Goal: Task Accomplishment & Management: Use online tool/utility

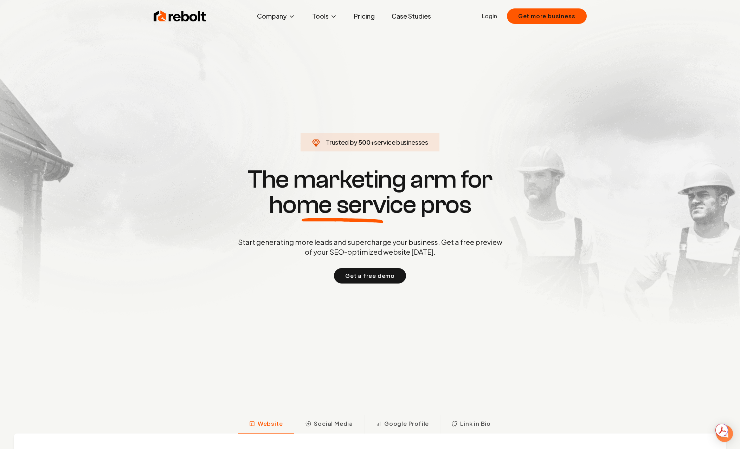
click at [486, 13] on link "Login" at bounding box center [489, 16] width 15 height 8
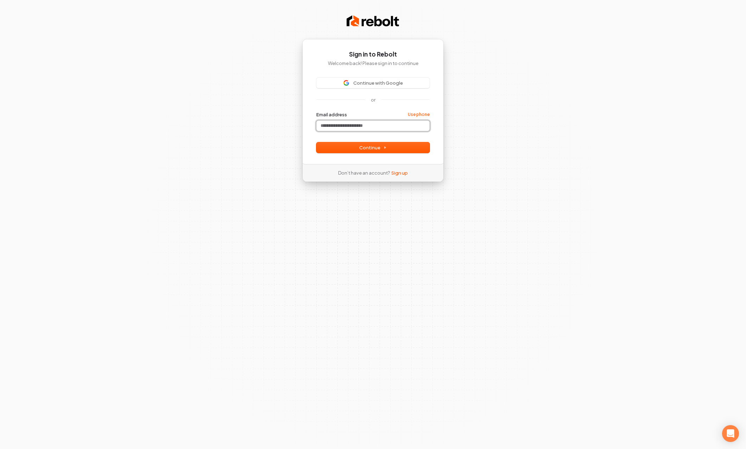
click at [387, 126] on input "Email address" at bounding box center [372, 126] width 113 height 11
click at [387, 87] on button "Continue with Google" at bounding box center [372, 83] width 113 height 11
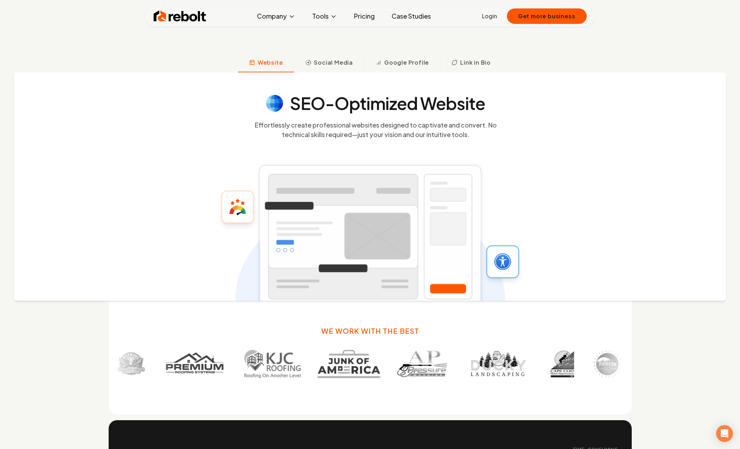
scroll to position [281, 0]
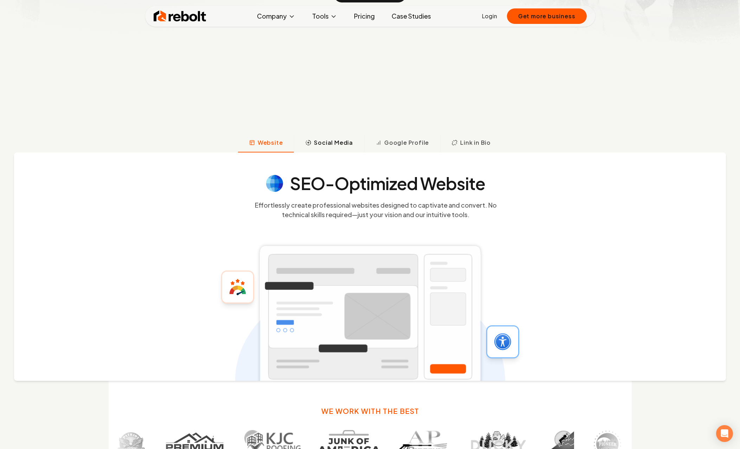
click at [339, 148] on button "Social Media" at bounding box center [329, 143] width 70 height 18
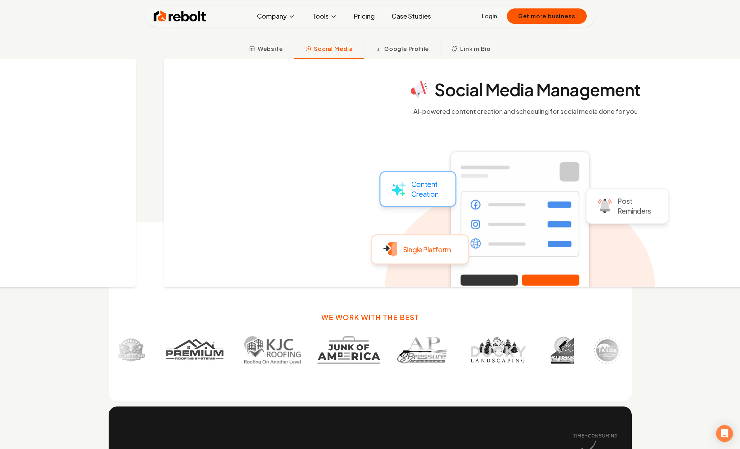
scroll to position [381, 0]
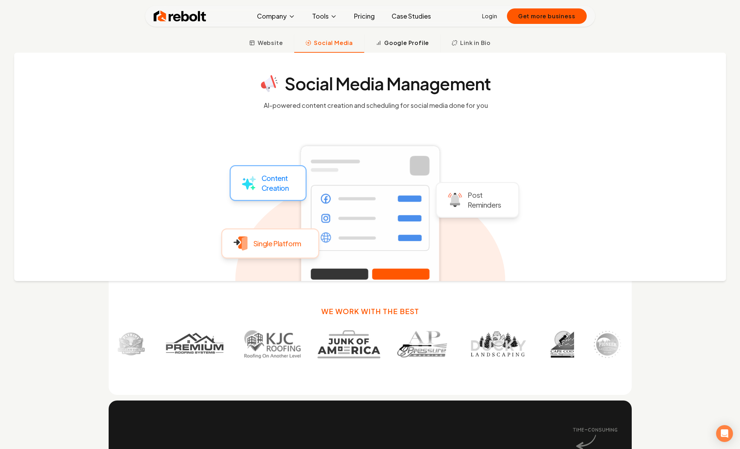
click at [417, 38] on button "Google Profile" at bounding box center [402, 43] width 76 height 18
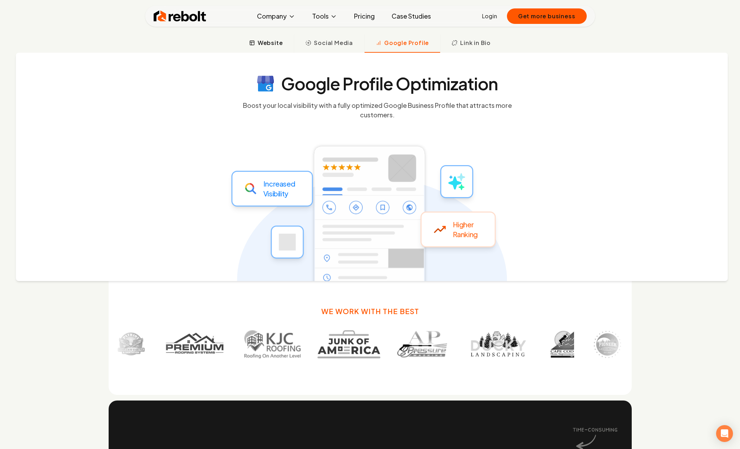
click at [275, 44] on span "Website" at bounding box center [270, 43] width 25 height 8
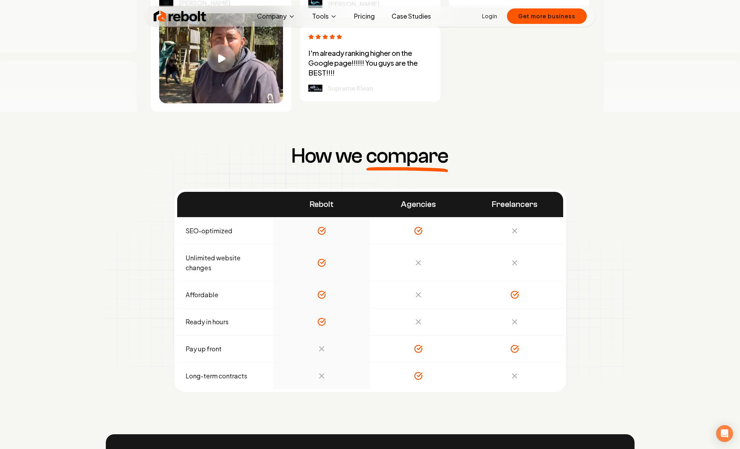
scroll to position [2302, 0]
